Goal: Task Accomplishment & Management: Manage account settings

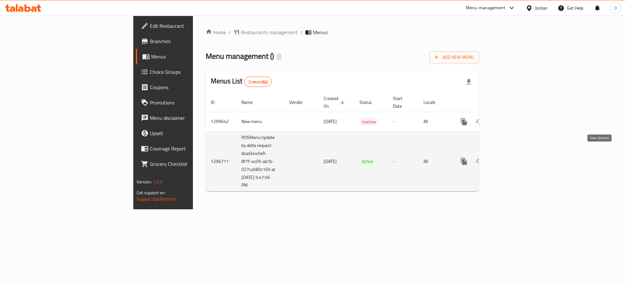
click at [514, 157] on icon "enhanced table" at bounding box center [510, 161] width 8 height 8
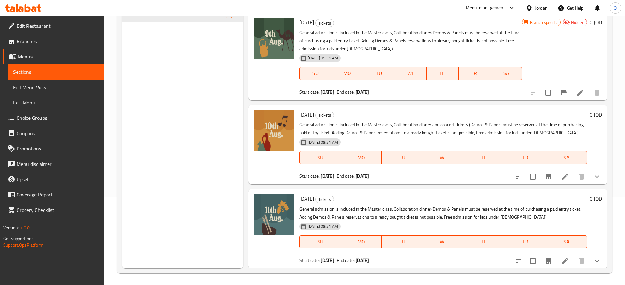
scroll to position [89, 0]
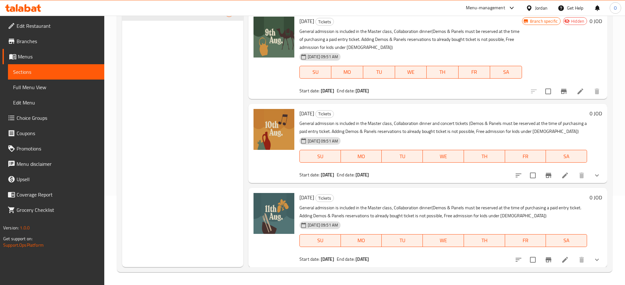
click at [565, 170] on li at bounding box center [565, 174] width 18 height 11
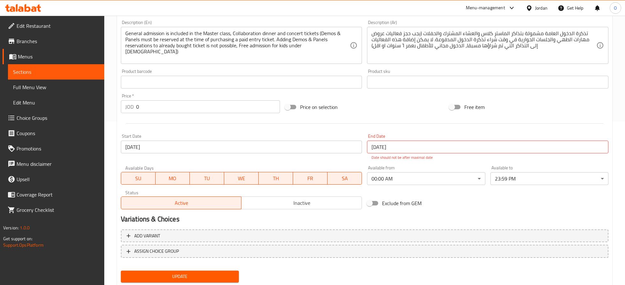
scroll to position [182, 0]
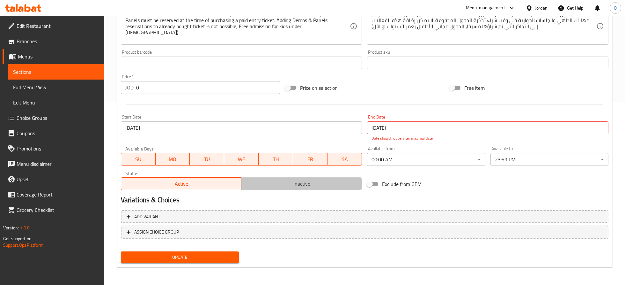
click at [294, 189] on button "Inactive" at bounding box center [301, 183] width 121 height 13
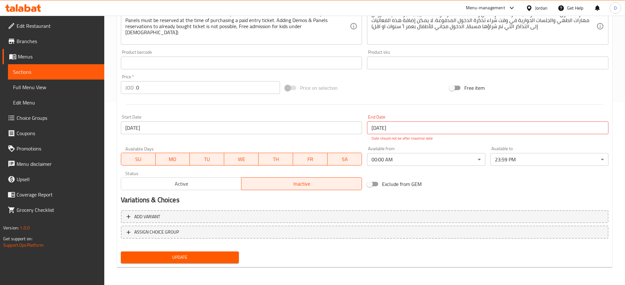
click at [230, 252] on button "Update" at bounding box center [180, 257] width 118 height 12
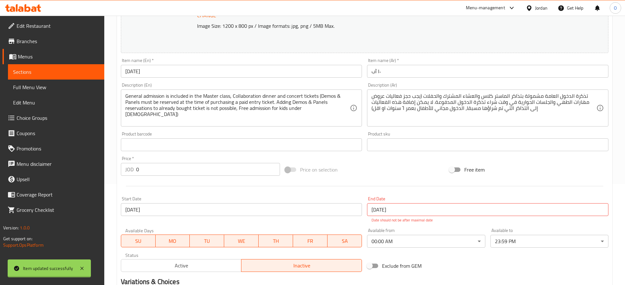
scroll to position [0, 0]
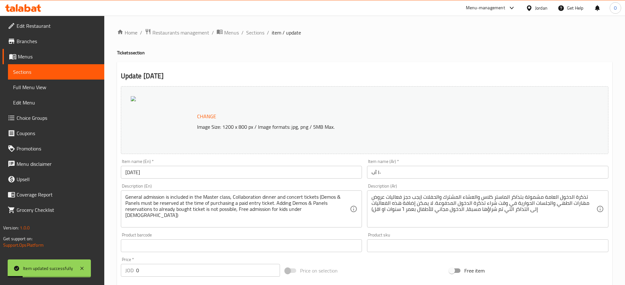
click at [35, 4] on icon at bounding box center [23, 8] width 36 height 8
